Goal: Task Accomplishment & Management: Use online tool/utility

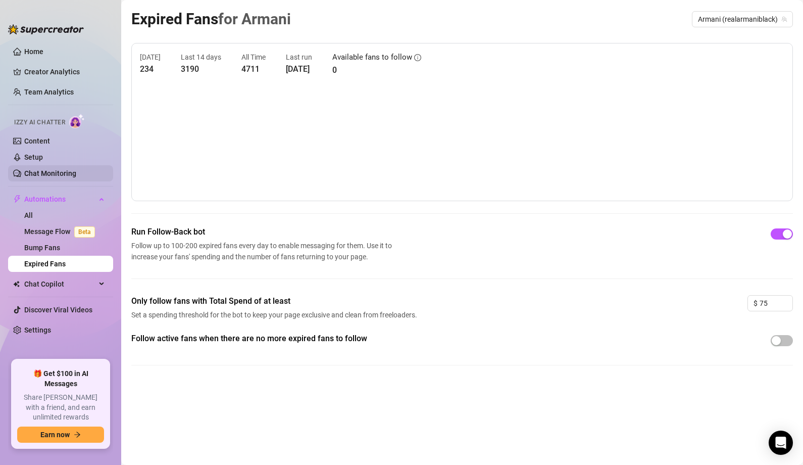
click at [63, 170] on link "Chat Monitoring" at bounding box center [50, 173] width 52 height 8
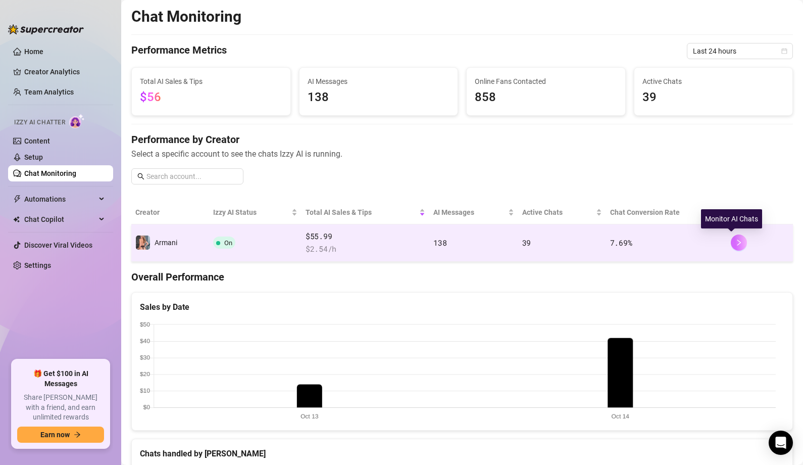
click at [735, 240] on icon "right" at bounding box center [738, 242] width 7 height 7
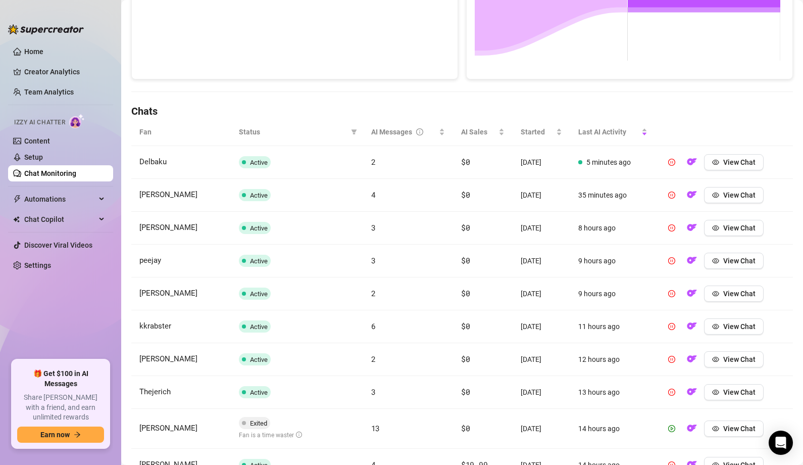
scroll to position [254, 0]
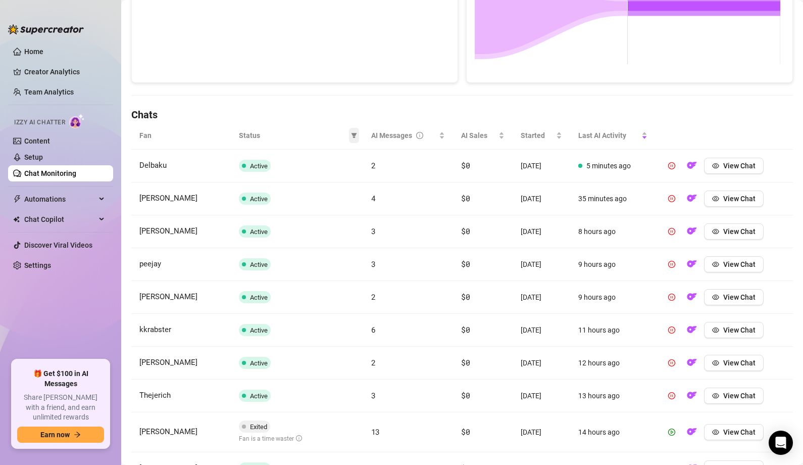
click at [351, 135] on icon "filter" at bounding box center [354, 135] width 6 height 6
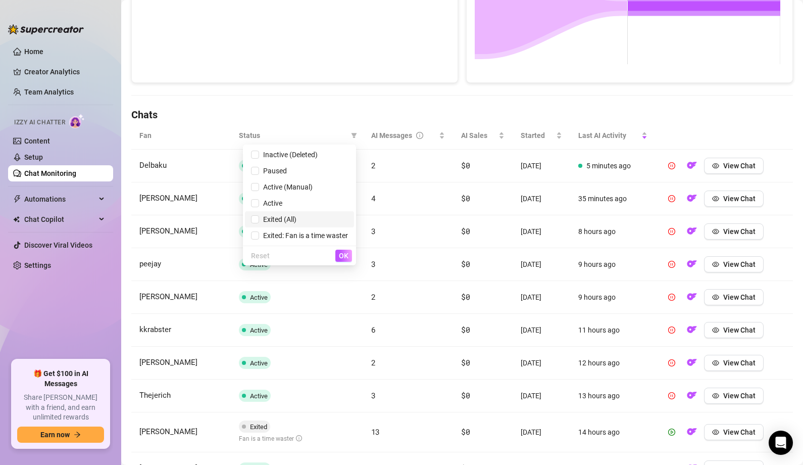
click at [280, 213] on li "Exited (All)" at bounding box center [299, 219] width 109 height 16
checkbox input "true"
click at [339, 254] on span "OK" at bounding box center [344, 255] width 10 height 8
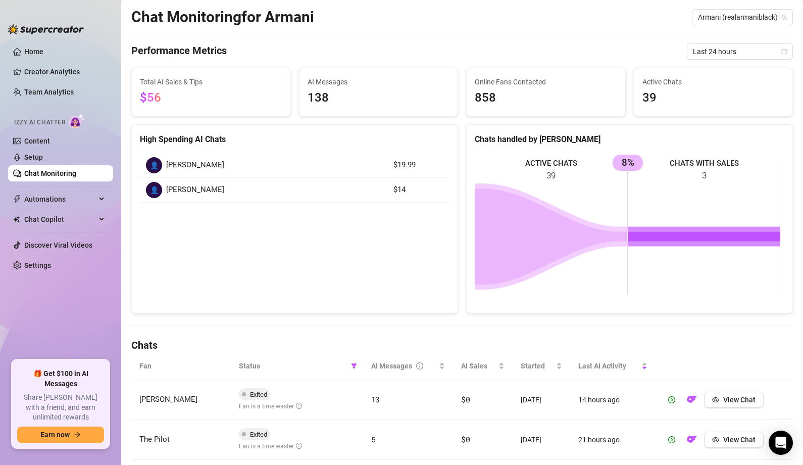
scroll to position [19, 0]
